Goal: Navigation & Orientation: Find specific page/section

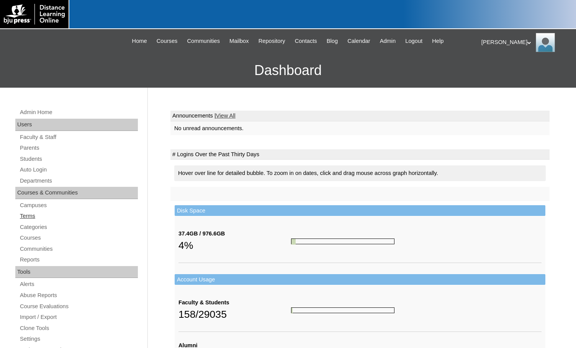
click at [33, 215] on link "Terms" at bounding box center [78, 216] width 119 height 10
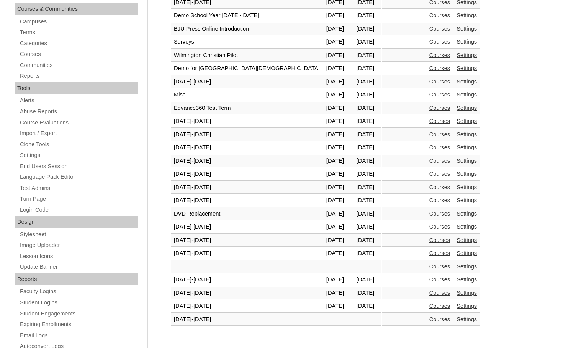
scroll to position [191, 0]
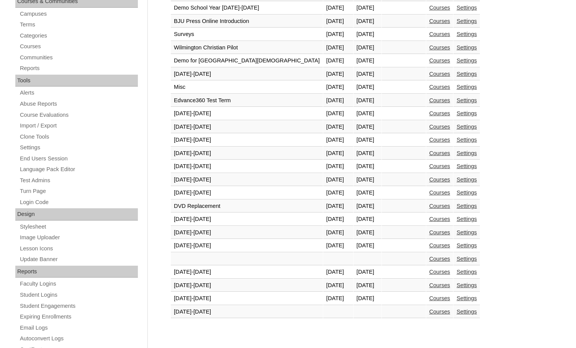
click at [429, 296] on link "Courses" at bounding box center [439, 298] width 21 height 6
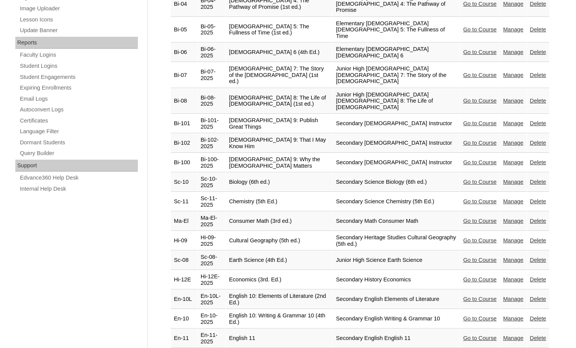
scroll to position [421, 0]
click at [463, 276] on link "Go to Course" at bounding box center [479, 279] width 33 height 6
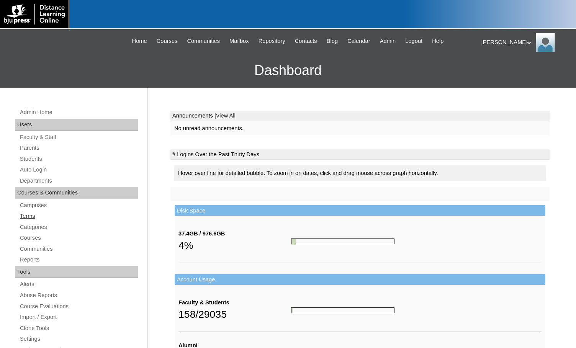
click at [35, 219] on link "Terms" at bounding box center [78, 216] width 119 height 10
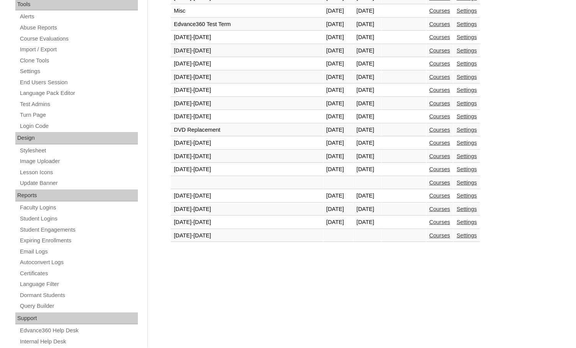
scroll to position [268, 0]
click at [429, 225] on link "Courses" at bounding box center [439, 222] width 21 height 6
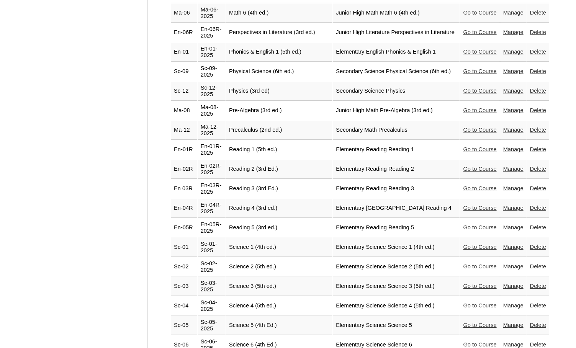
scroll to position [1454, 0]
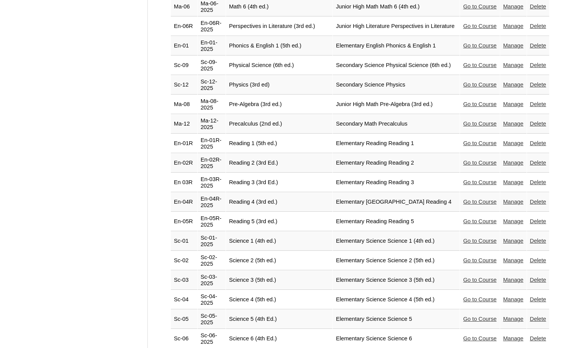
click at [463, 257] on link "Go to Course" at bounding box center [479, 260] width 33 height 6
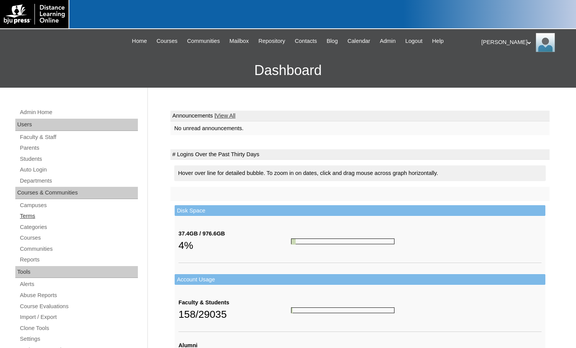
click at [34, 212] on link "Terms" at bounding box center [78, 216] width 119 height 10
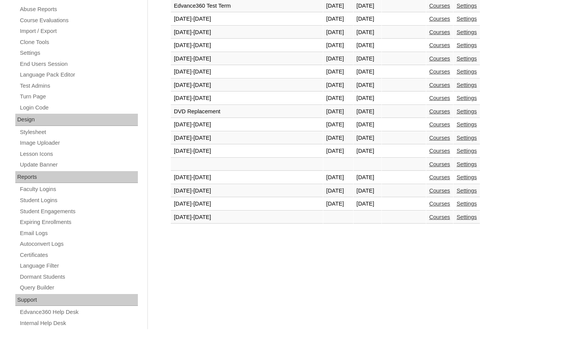
scroll to position [287, 0]
click at [429, 204] on link "Courses" at bounding box center [439, 203] width 21 height 6
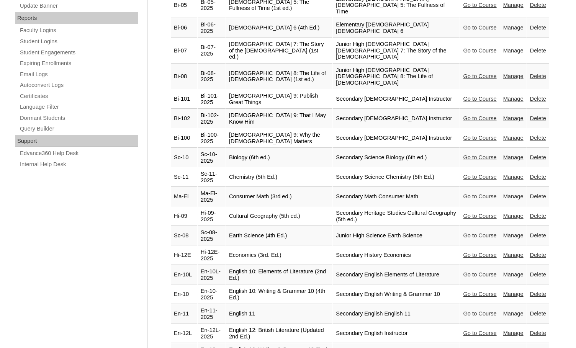
scroll to position [459, 0]
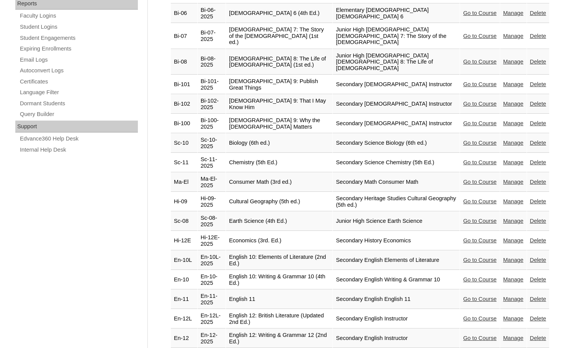
click at [463, 257] on link "Go to Course" at bounding box center [479, 260] width 33 height 6
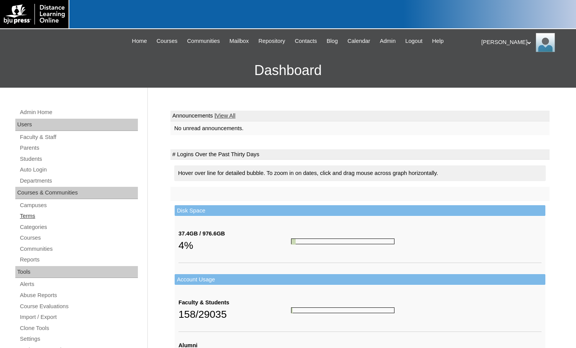
click at [26, 216] on link "Terms" at bounding box center [78, 216] width 119 height 10
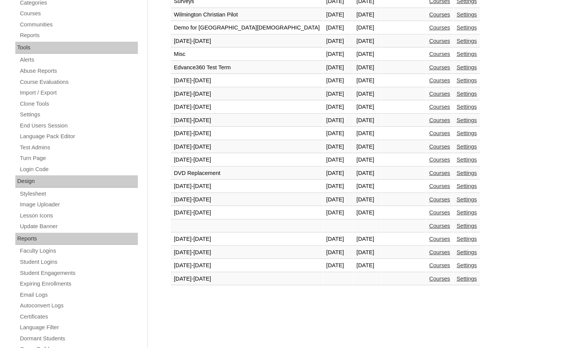
scroll to position [287, 0]
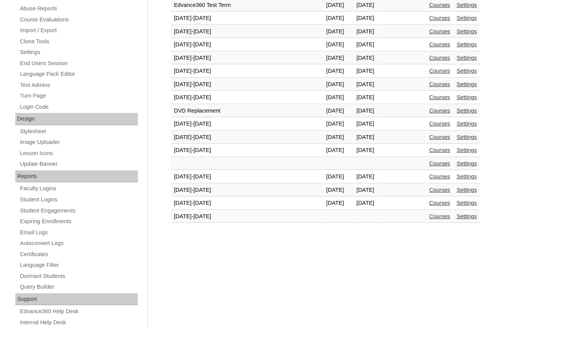
click at [429, 205] on link "Courses" at bounding box center [439, 203] width 21 height 6
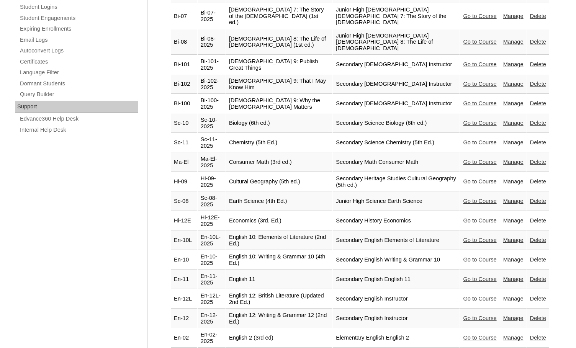
scroll to position [498, 0]
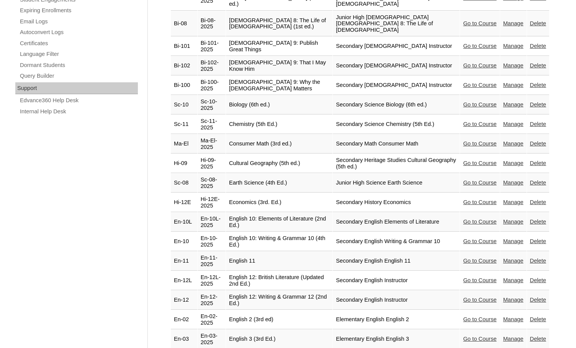
click at [469, 219] on link "Go to Course" at bounding box center [479, 222] width 33 height 6
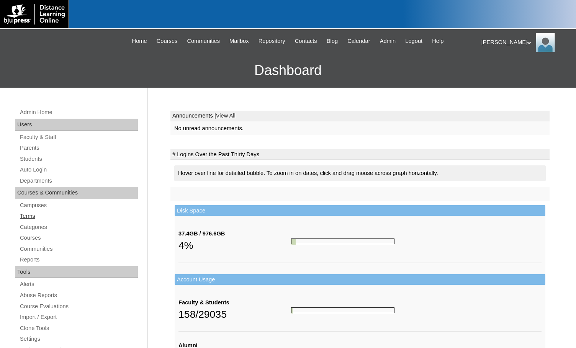
click at [34, 215] on link "Terms" at bounding box center [78, 216] width 119 height 10
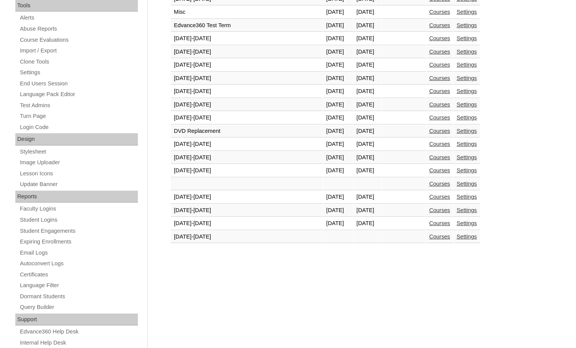
scroll to position [268, 0]
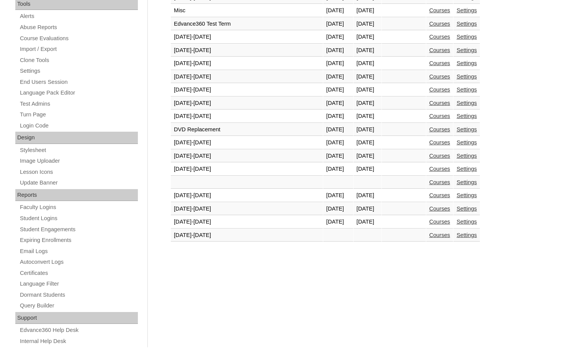
click at [429, 223] on link "Courses" at bounding box center [439, 222] width 21 height 6
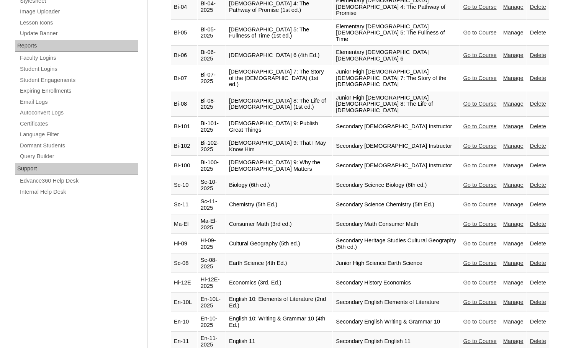
scroll to position [498, 0]
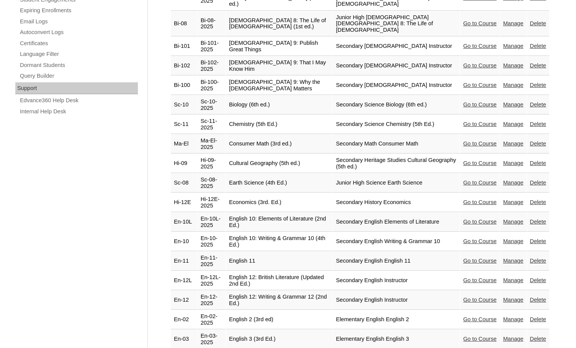
click at [463, 238] on link "Go to Course" at bounding box center [479, 241] width 33 height 6
